Goal: Find specific page/section: Find specific page/section

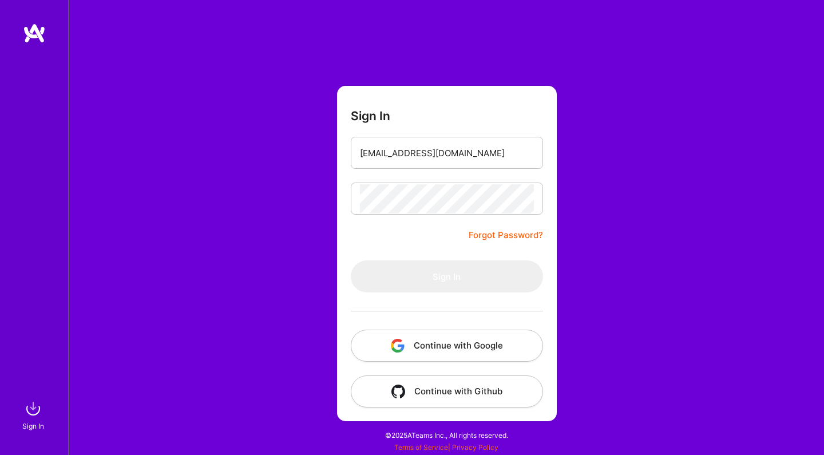
type input "[EMAIL_ADDRESS][DOMAIN_NAME]"
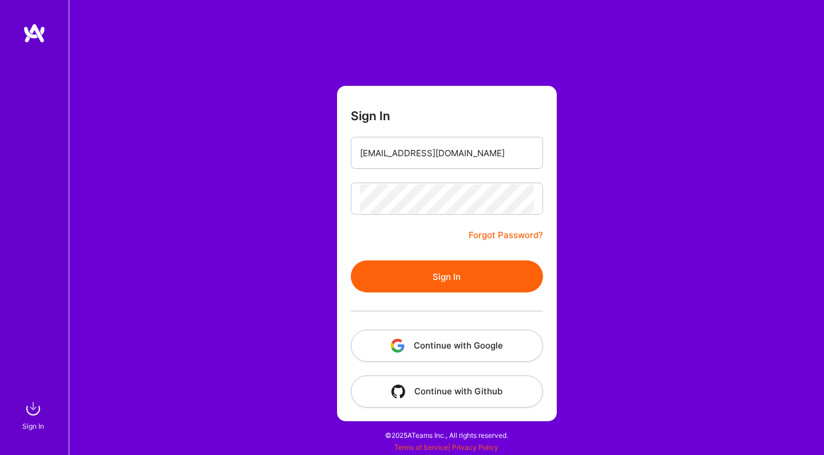
click at [427, 280] on button "Sign In" at bounding box center [447, 276] width 192 height 32
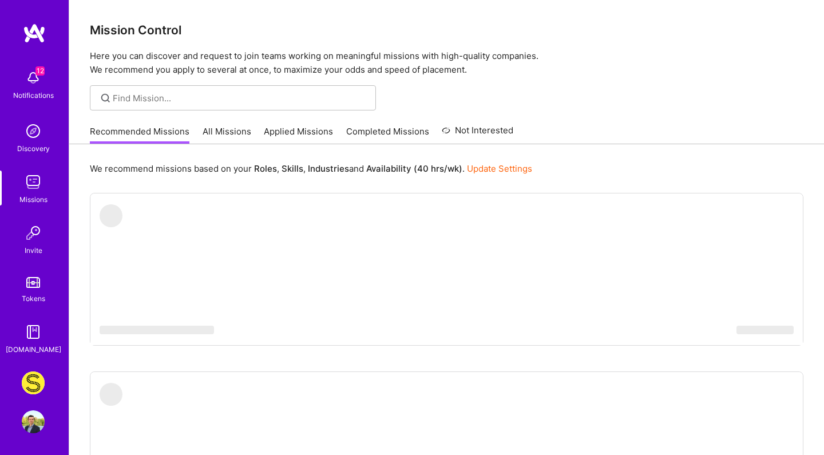
click at [232, 131] on link "All Missions" at bounding box center [226, 134] width 49 height 19
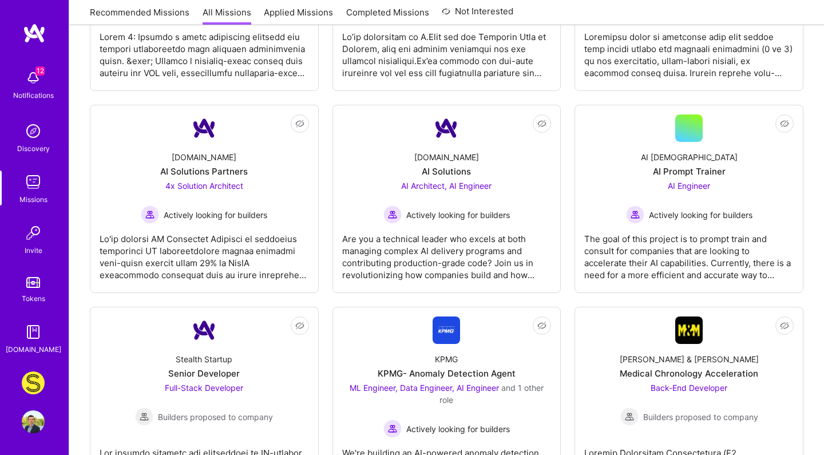
scroll to position [2619, 0]
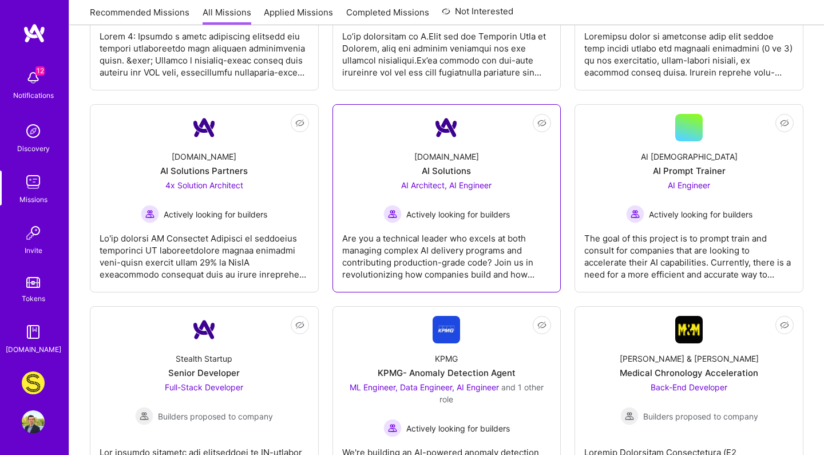
click at [466, 180] on div "AI Architect, AI Engineer Actively looking for builders" at bounding box center [446, 201] width 126 height 44
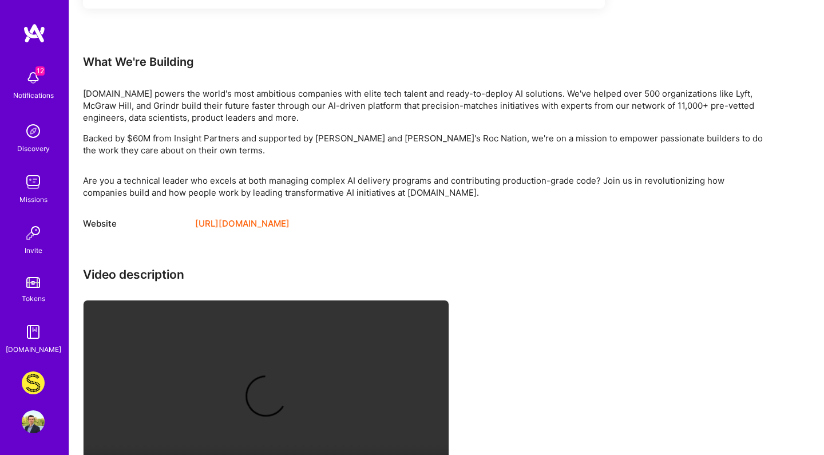
scroll to position [1091, 0]
